Goal: Check status: Check status

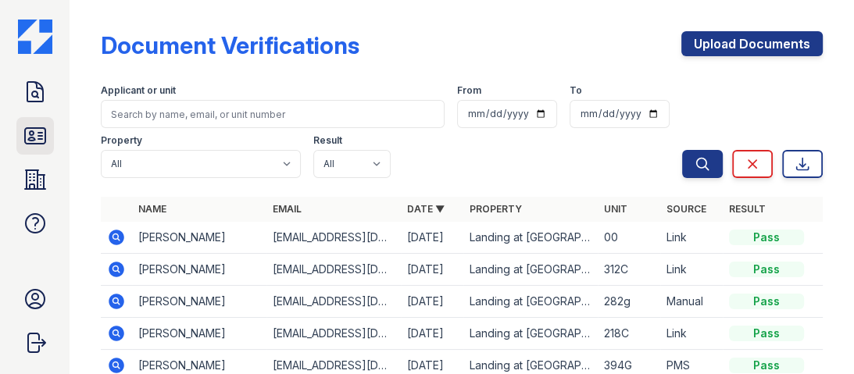
click at [32, 142] on icon at bounding box center [35, 135] width 25 height 25
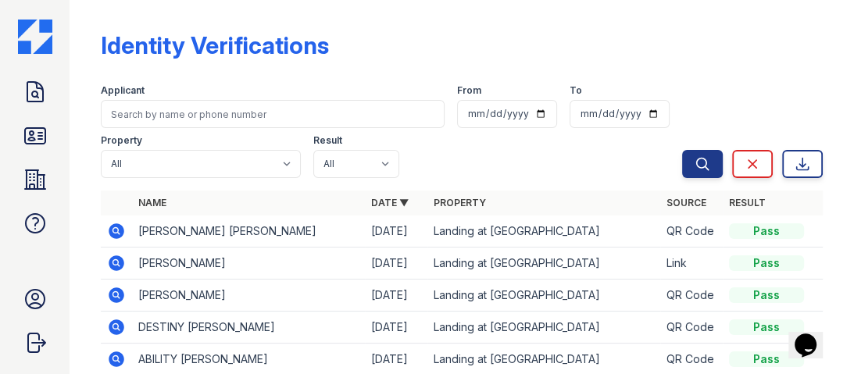
drag, startPoint x: 35, startPoint y: 140, endPoint x: 159, endPoint y: 297, distance: 200.2
click at [35, 140] on icon at bounding box center [35, 135] width 25 height 25
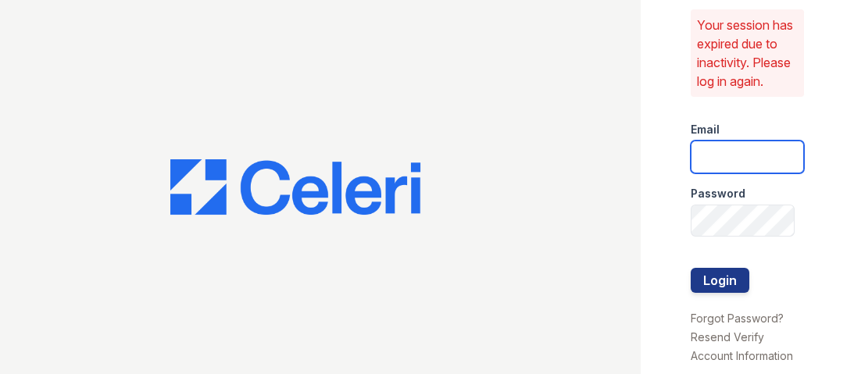
type input "mccallum1@cafmanagement.com"
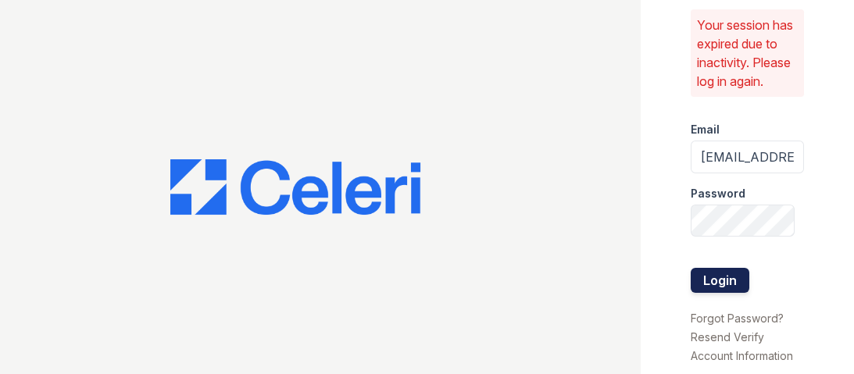
click at [722, 293] on button "Login" at bounding box center [719, 280] width 59 height 25
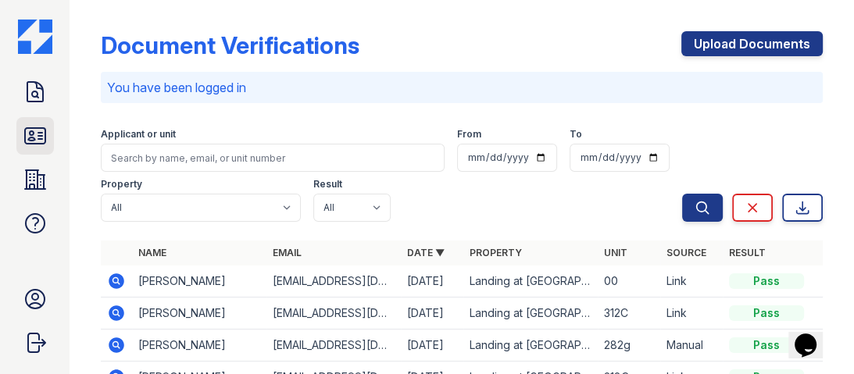
click at [45, 146] on icon at bounding box center [35, 135] width 25 height 25
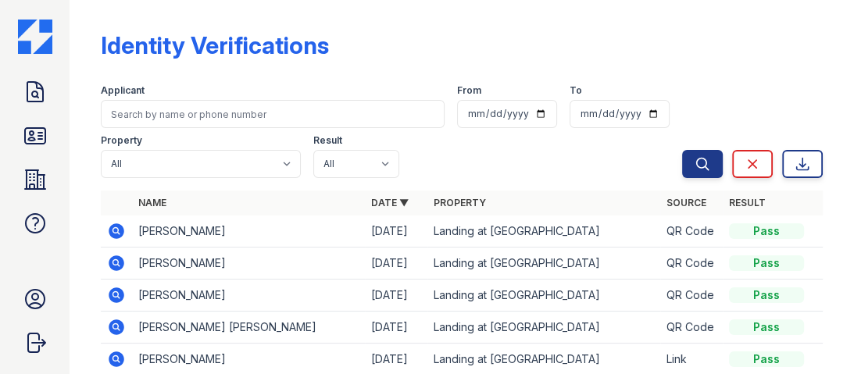
click at [149, 233] on td "[PERSON_NAME]" at bounding box center [248, 232] width 233 height 32
click at [116, 233] on icon at bounding box center [116, 231] width 19 height 19
